Goal: Check status: Check status

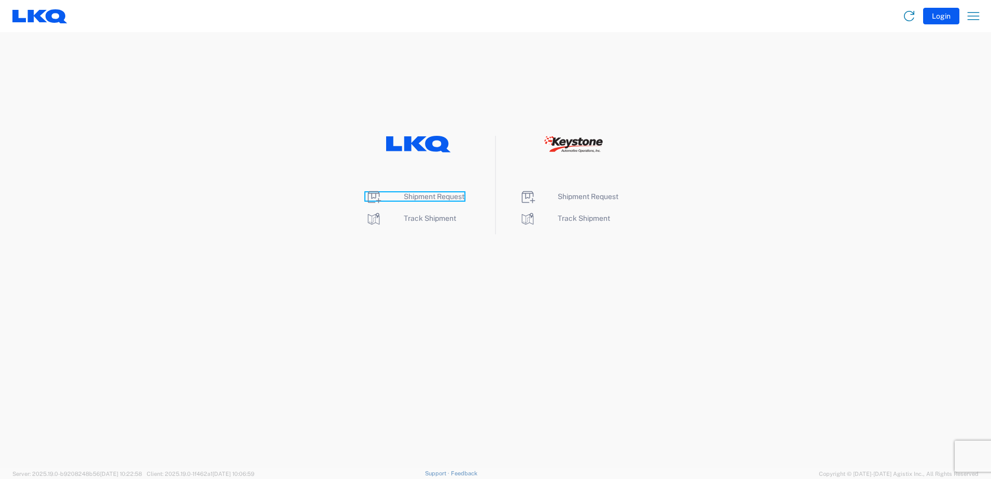
click at [368, 200] on icon at bounding box center [374, 197] width 17 height 17
click at [362, 221] on ul "Shipment Request Track Shipment" at bounding box center [418, 208] width 153 height 38
click at [371, 221] on icon at bounding box center [374, 219] width 17 height 17
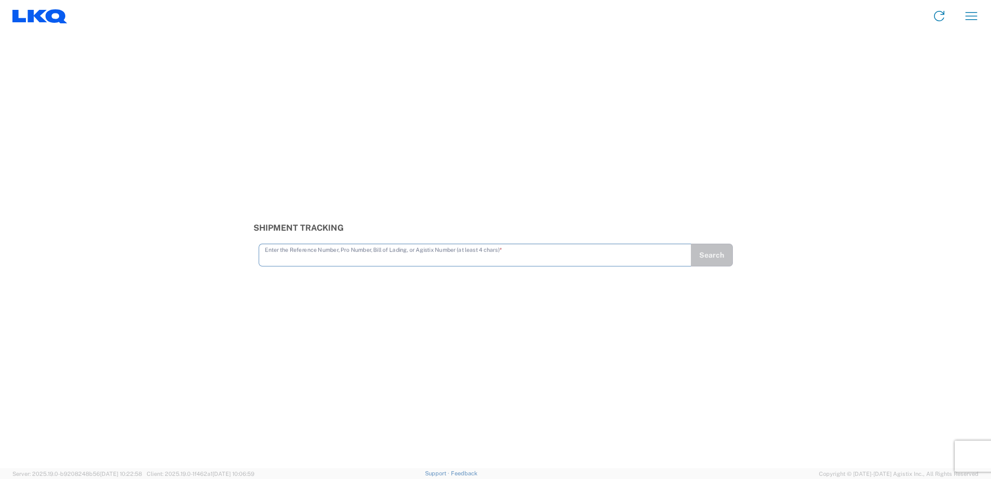
click at [282, 260] on input "text" at bounding box center [475, 254] width 420 height 18
type input "56883427"
click at [721, 255] on button "Search" at bounding box center [712, 255] width 43 height 23
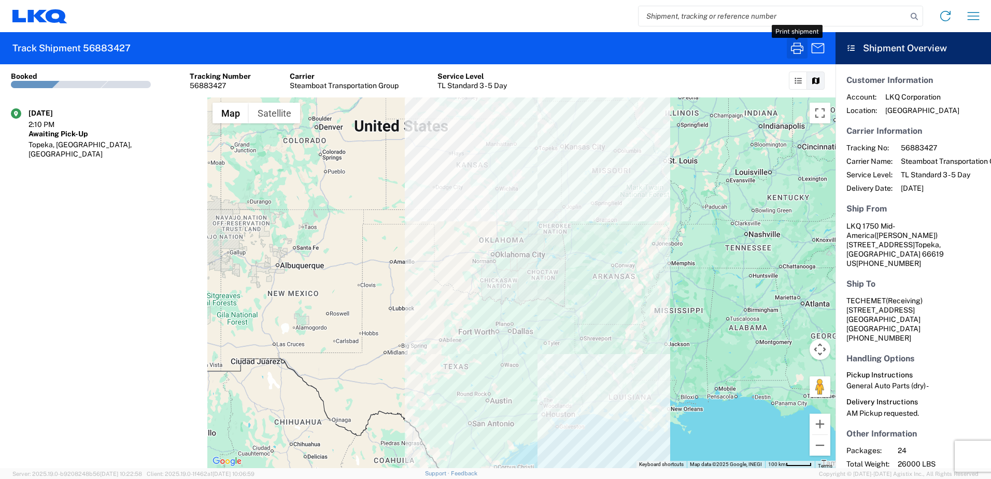
click at [796, 48] on icon "button" at bounding box center [797, 48] width 17 height 17
